Goal: Transaction & Acquisition: Purchase product/service

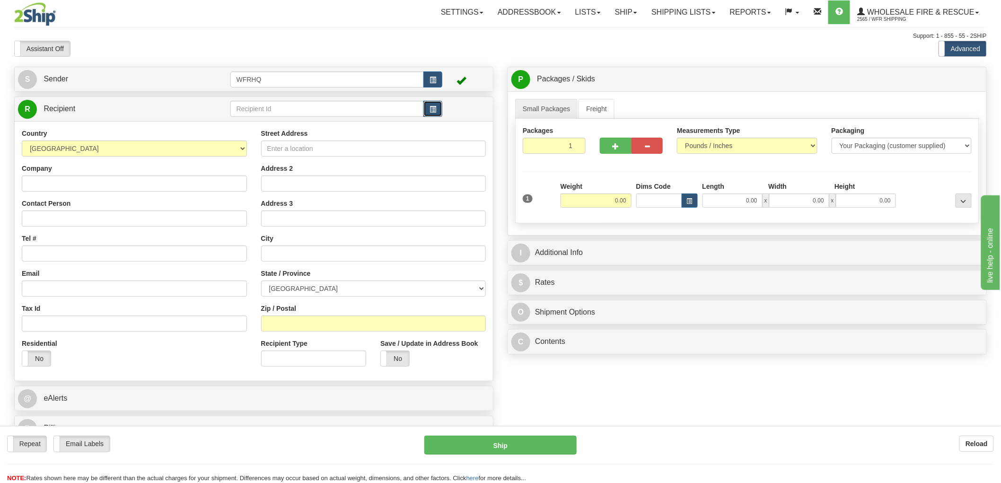
click at [434, 114] on button "button" at bounding box center [432, 109] width 19 height 16
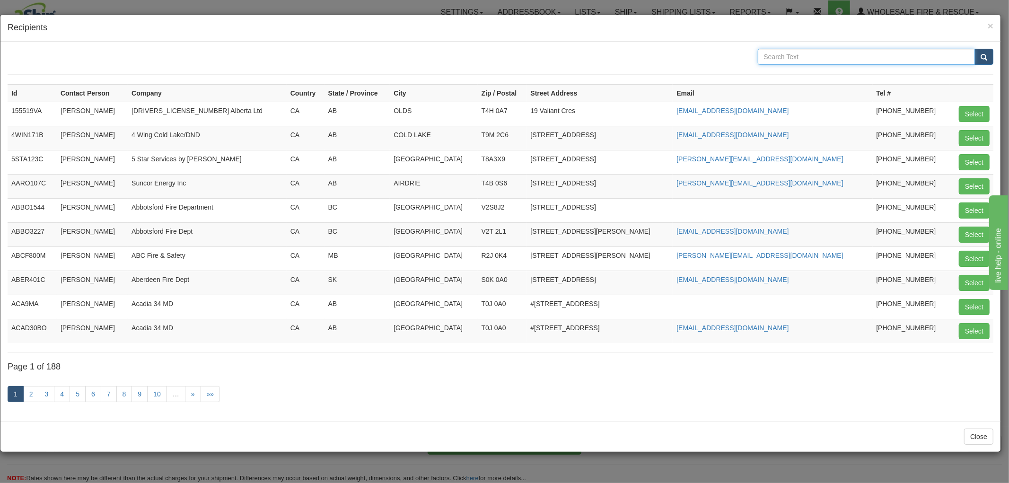
click at [824, 59] on input "text" at bounding box center [867, 57] width 218 height 16
type input "Kamloops"
click at [974, 49] on button "submit" at bounding box center [983, 57] width 19 height 16
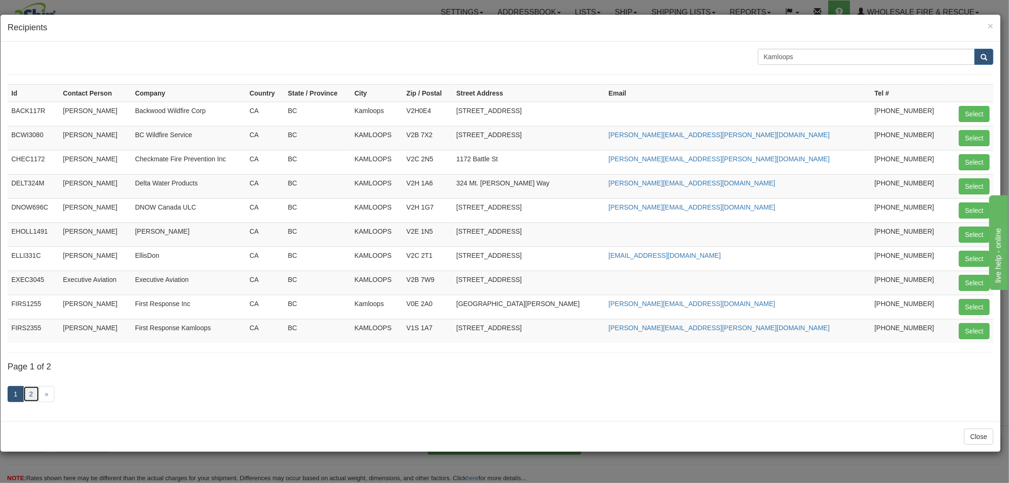
click at [35, 397] on link "2" at bounding box center [31, 394] width 16 height 16
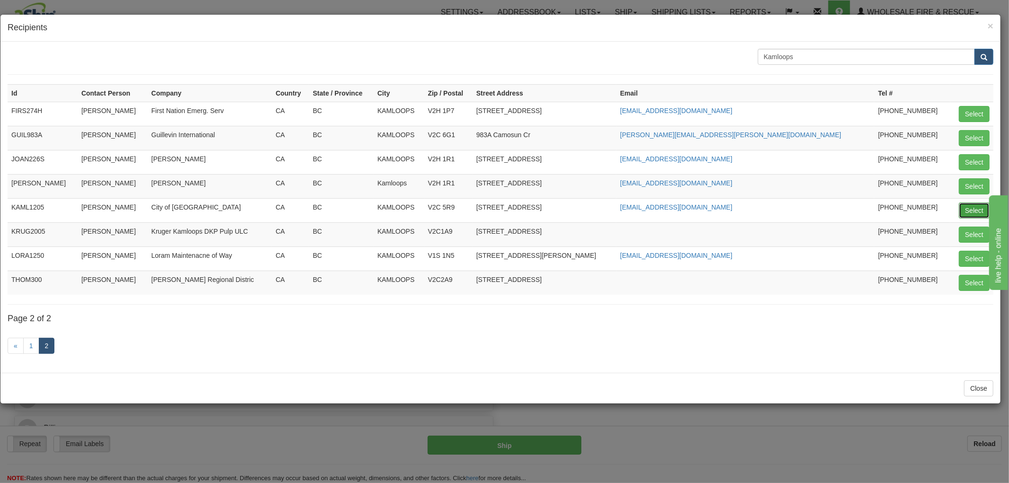
click at [968, 210] on button "Select" at bounding box center [974, 210] width 31 height 16
type input "KAML1205"
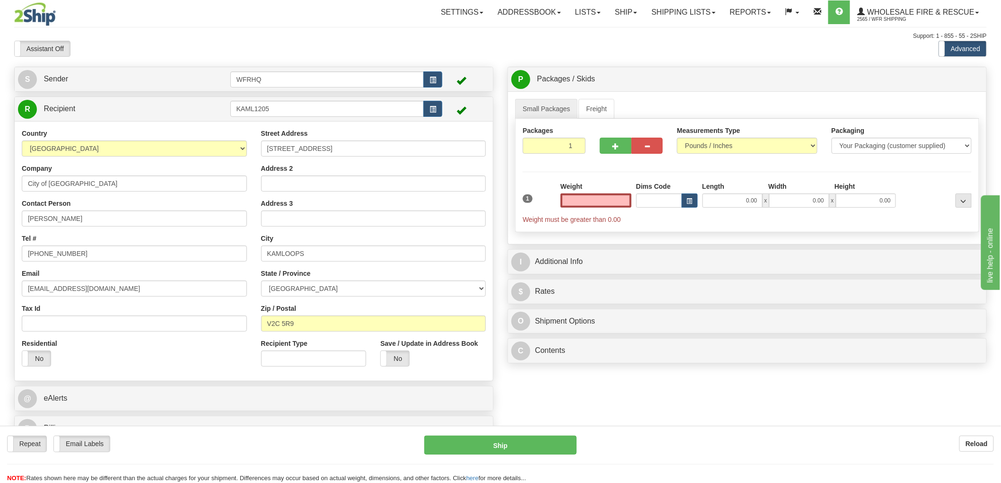
type input "0.00"
click at [605, 199] on input "0.00" at bounding box center [596, 200] width 71 height 14
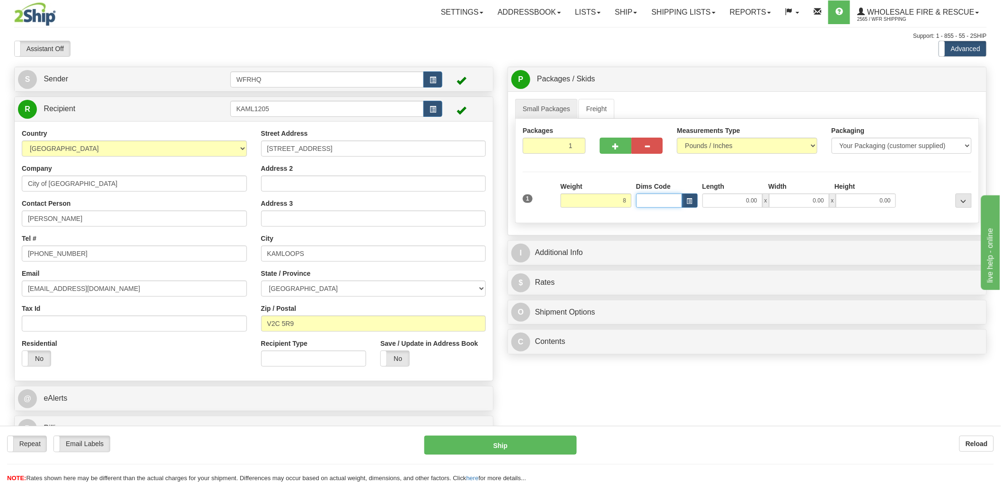
type input "8.00"
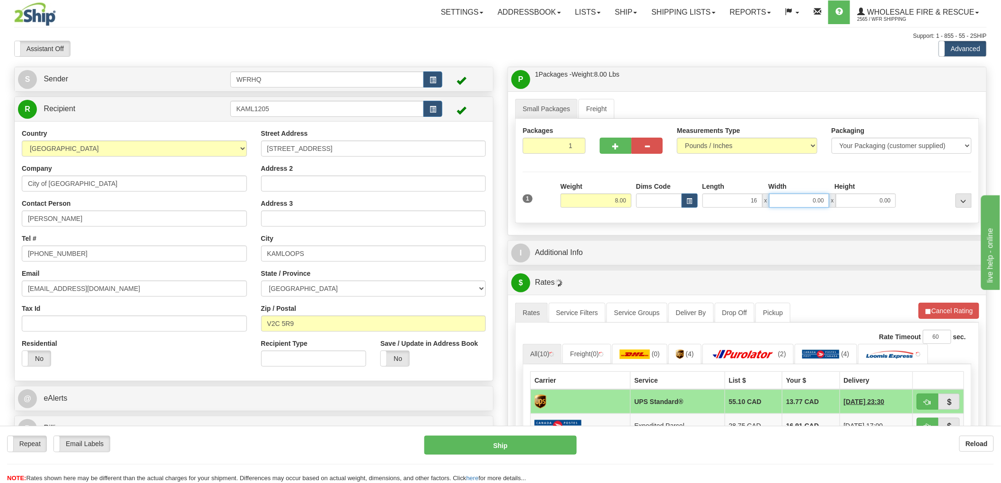
type input "16.00"
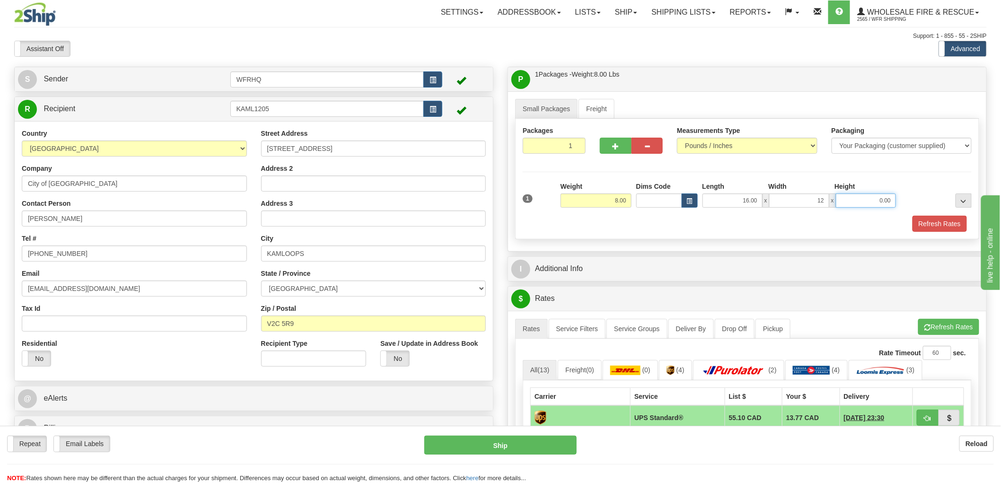
type input "12.00"
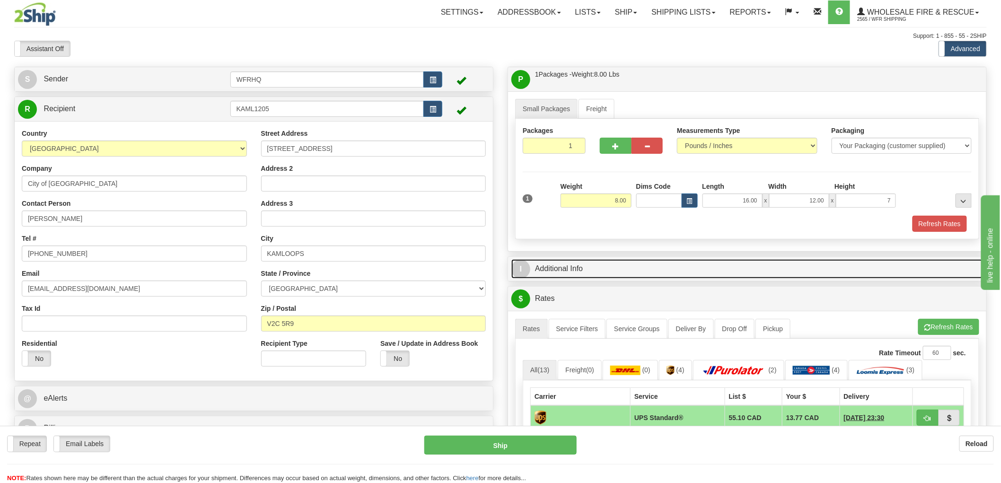
type input "7.00"
click at [557, 269] on link "I Additional Info" at bounding box center [747, 268] width 472 height 19
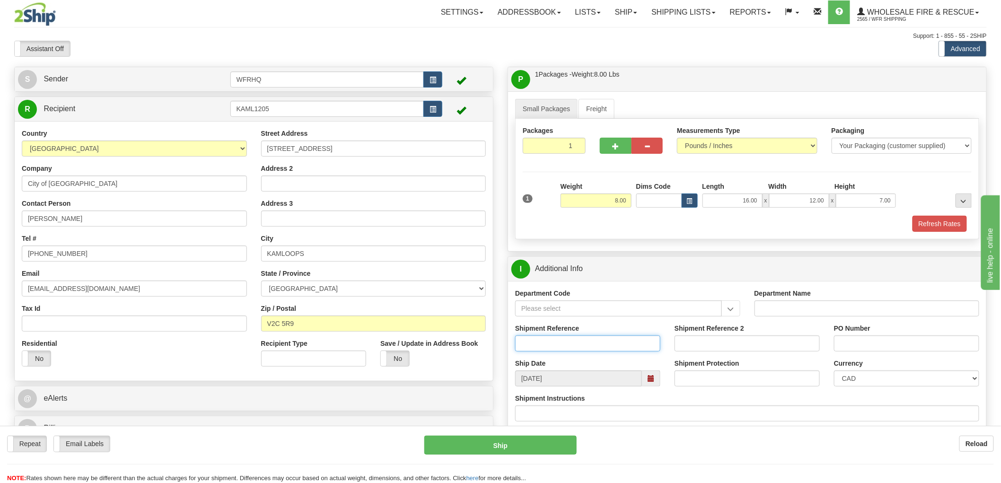
click at [559, 346] on input "Shipment Reference" at bounding box center [587, 343] width 145 height 16
type input "S44650 - 30199/30745"
click at [857, 346] on input "PO Number" at bounding box center [906, 343] width 145 height 16
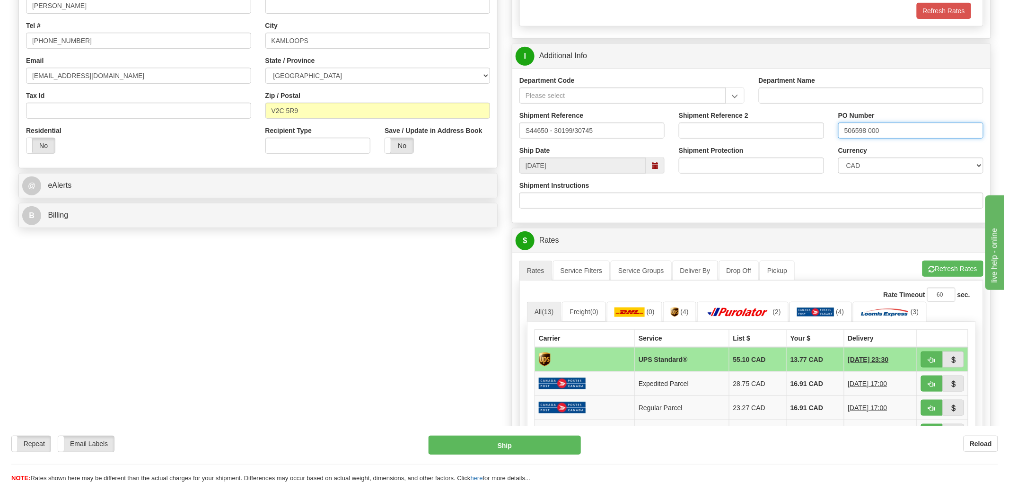
scroll to position [263, 0]
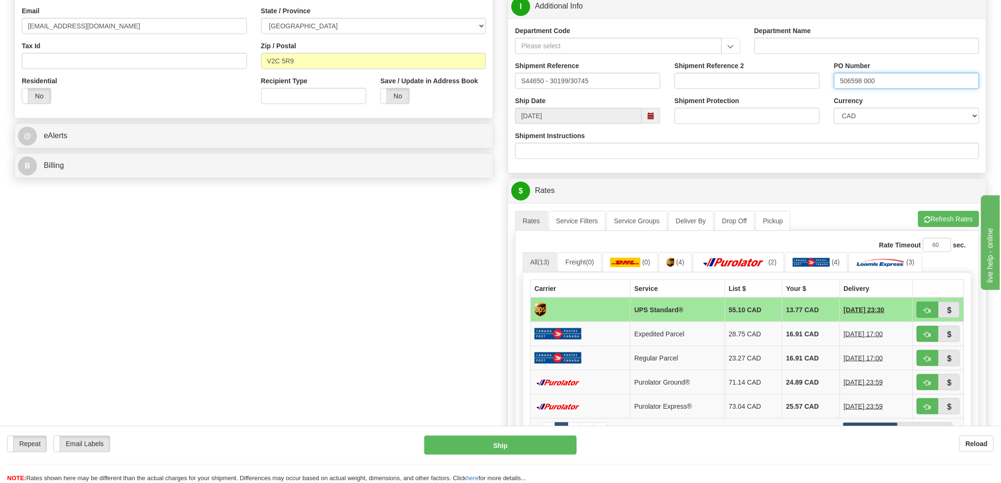
type input "506598 000"
drag, startPoint x: 927, startPoint y: 307, endPoint x: 916, endPoint y: 313, distance: 12.7
click at [927, 307] on span "button" at bounding box center [927, 310] width 7 height 6
type input "11"
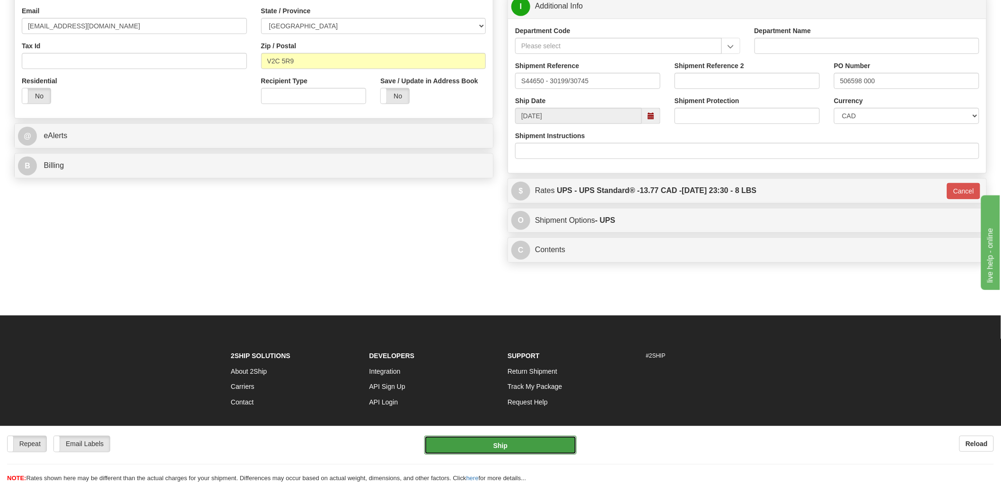
click at [509, 446] on button "Ship" at bounding box center [500, 445] width 153 height 19
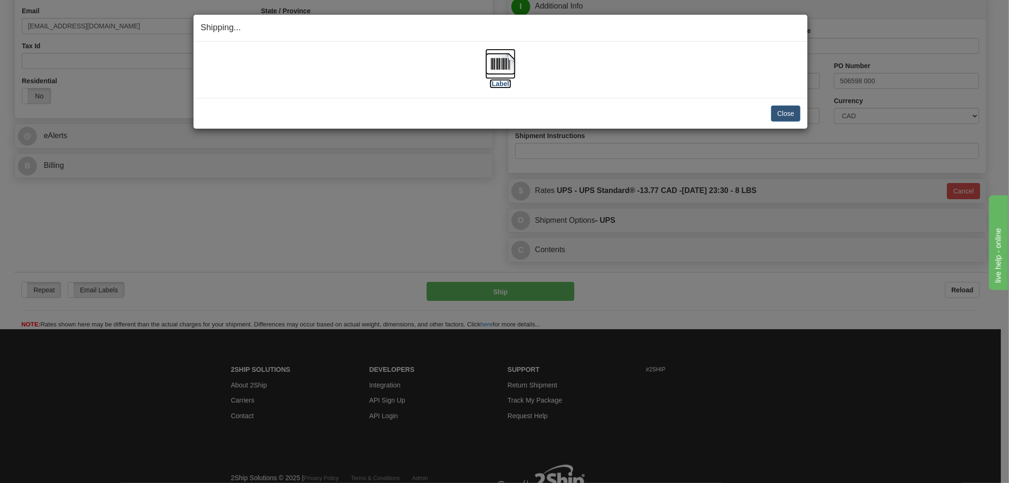
click at [491, 69] on img at bounding box center [500, 64] width 30 height 30
